Goal: Task Accomplishment & Management: Manage account settings

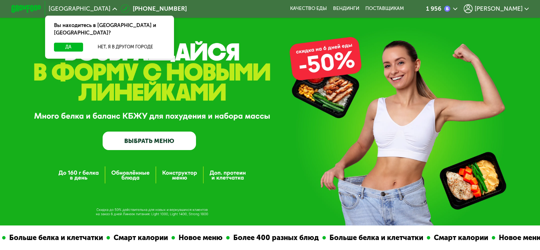
click at [509, 9] on span "[PERSON_NAME]" at bounding box center [498, 9] width 48 height 6
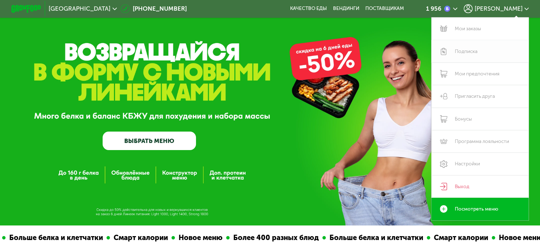
click at [475, 51] on link "Подписка" at bounding box center [480, 51] width 98 height 22
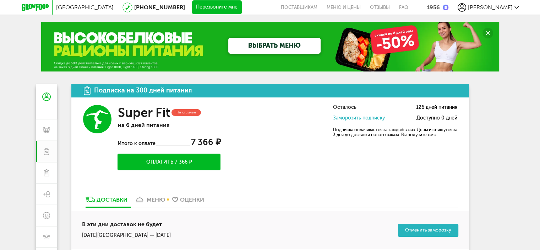
click at [504, 8] on span "[PERSON_NAME]" at bounding box center [490, 7] width 45 height 7
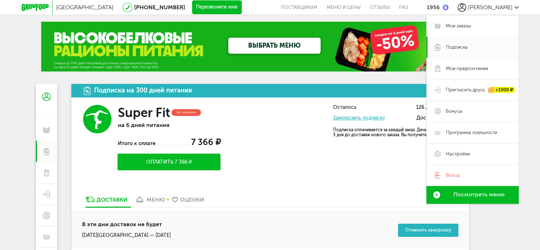
scroll to position [71, 0]
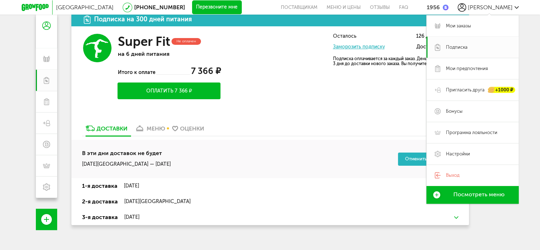
click at [301, 127] on div "Доставки меню Оценки" at bounding box center [270, 130] width 376 height 12
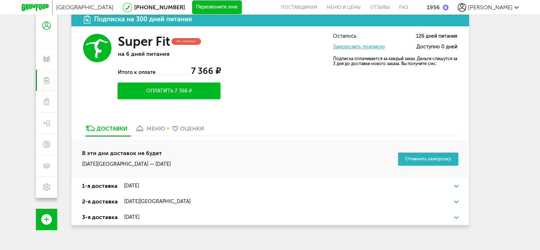
click at [157, 127] on div "меню" at bounding box center [156, 128] width 18 height 7
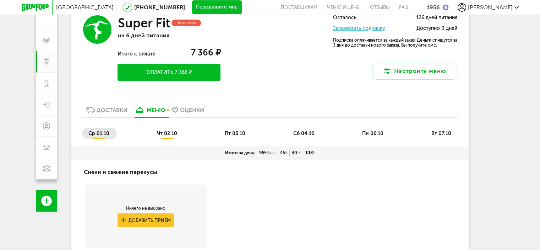
scroll to position [142, 0]
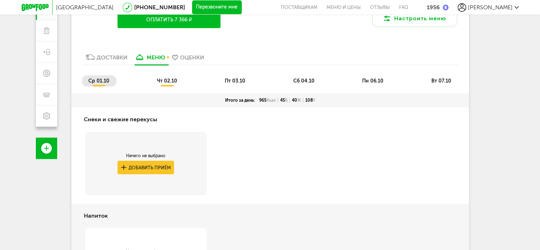
click at [101, 80] on span "ср 01.10" at bounding box center [98, 81] width 21 height 6
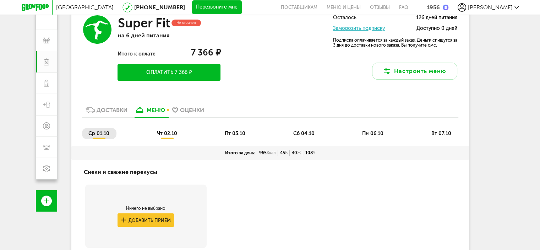
scroll to position [85, 0]
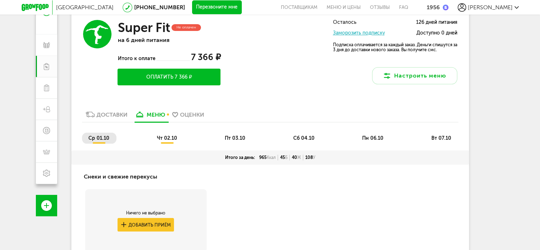
click at [172, 136] on span "чт 02.10" at bounding box center [167, 138] width 20 height 6
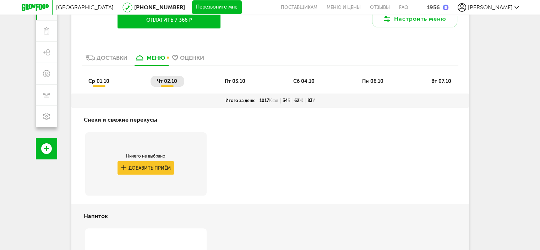
scroll to position [140, 0]
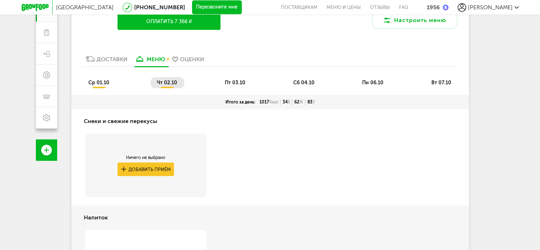
click at [237, 80] on span "пт 03.10" at bounding box center [235, 83] width 21 height 6
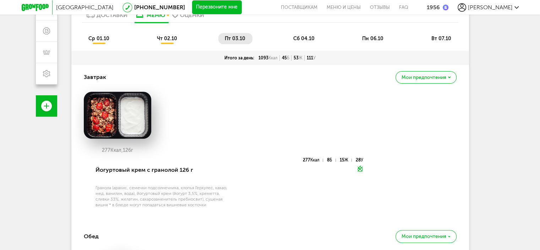
scroll to position [69, 0]
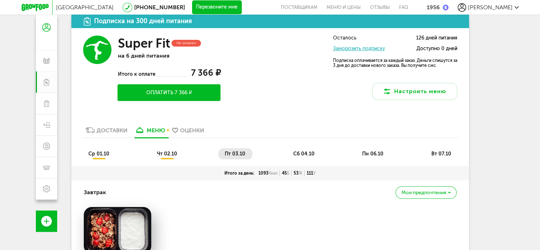
click at [310, 153] on span "сб 04.10" at bounding box center [303, 154] width 21 height 6
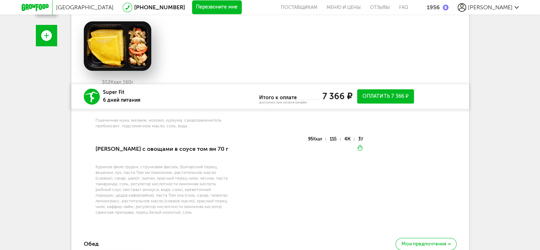
scroll to position [164, 0]
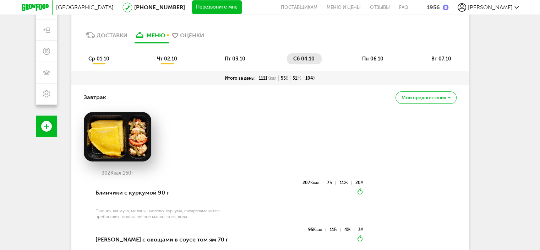
click at [378, 59] on span "пн 06.10" at bounding box center [372, 59] width 21 height 6
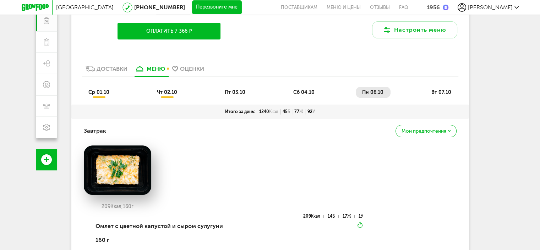
scroll to position [129, 0]
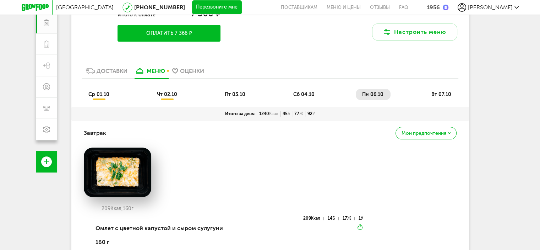
click at [443, 95] on span "вт 07.10" at bounding box center [441, 94] width 20 height 6
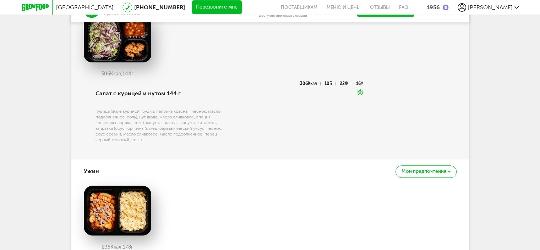
scroll to position [719, 0]
